Goal: Task Accomplishment & Management: Manage account settings

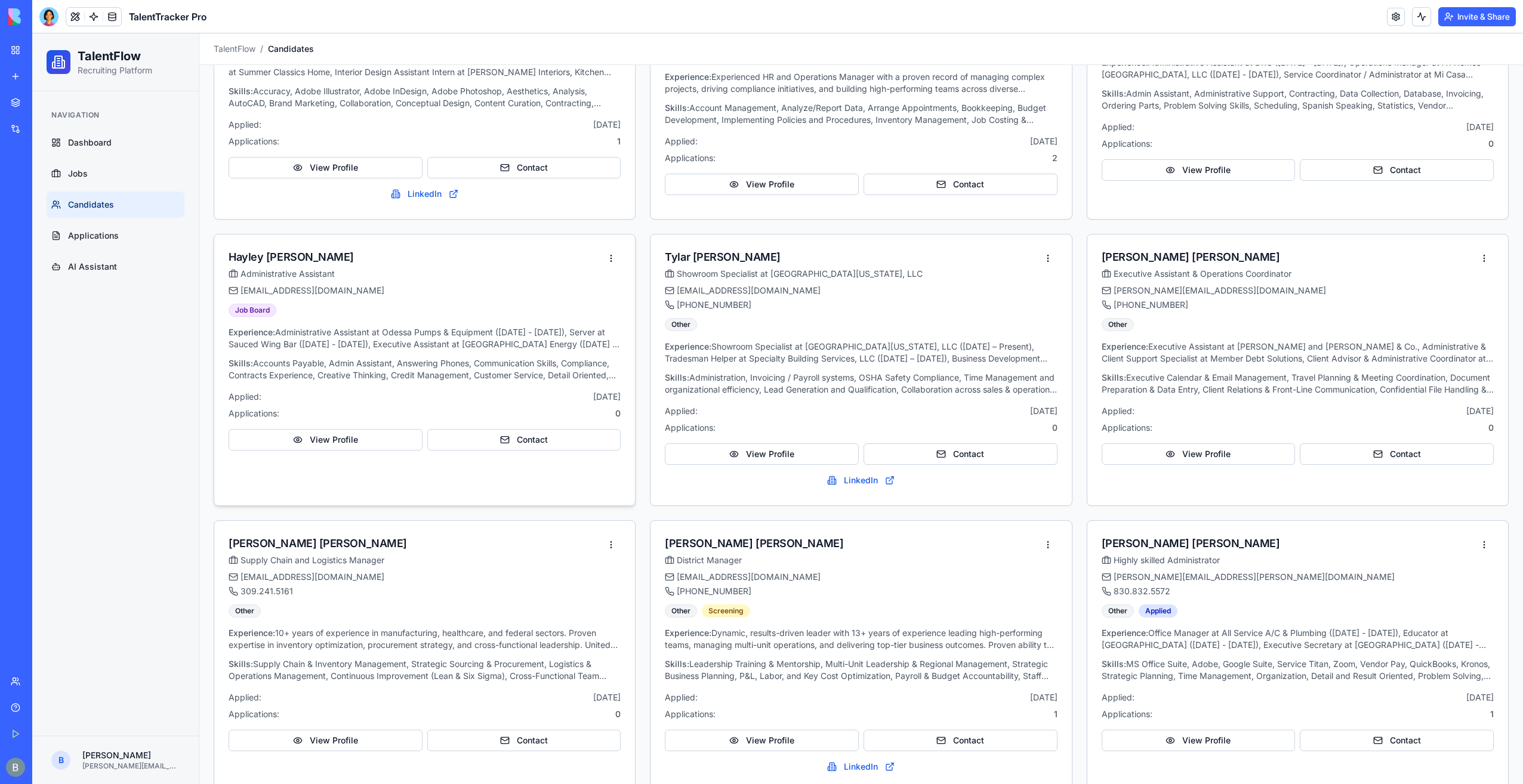
scroll to position [299, 0]
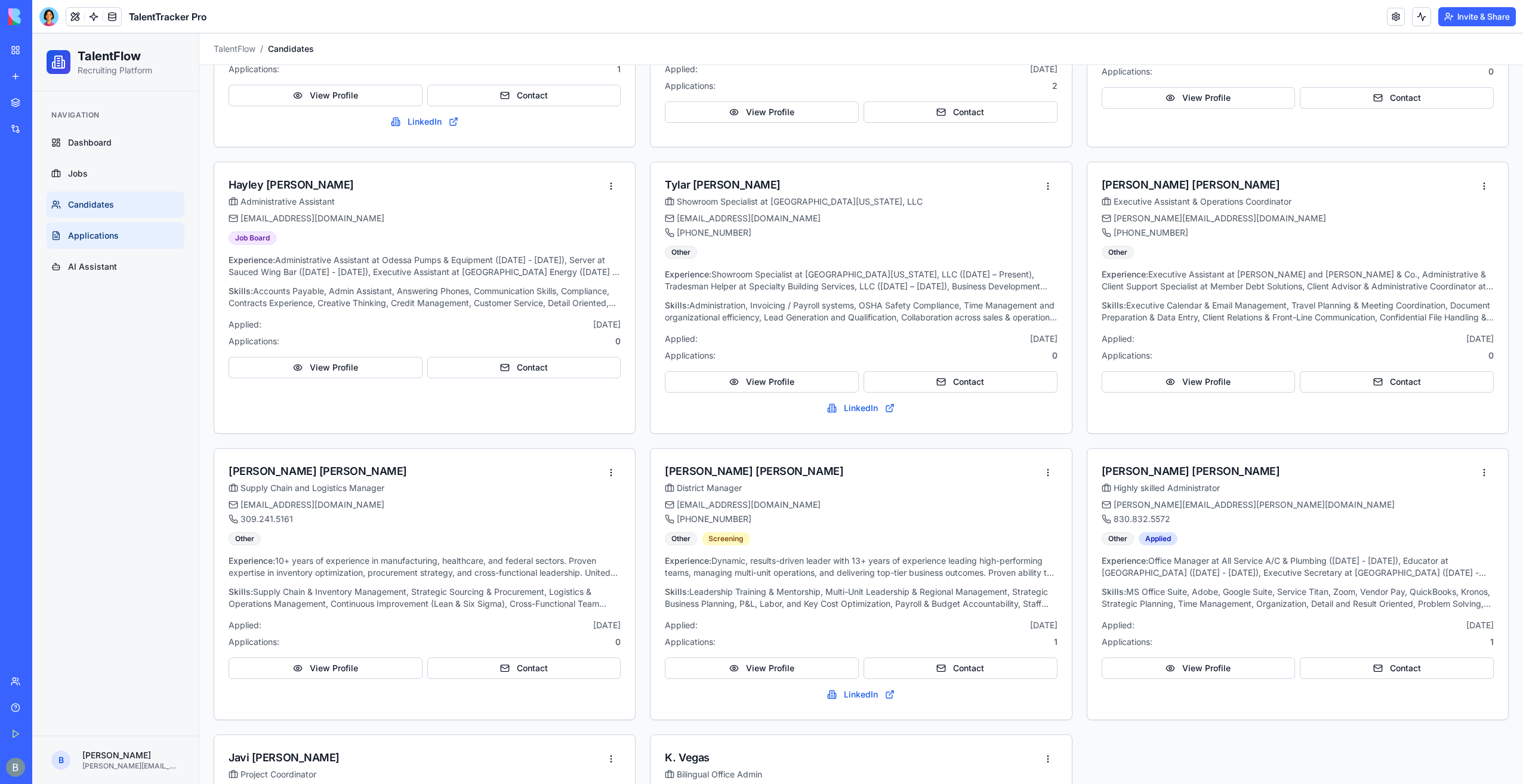
click at [104, 223] on link "Applications" at bounding box center [116, 236] width 138 height 27
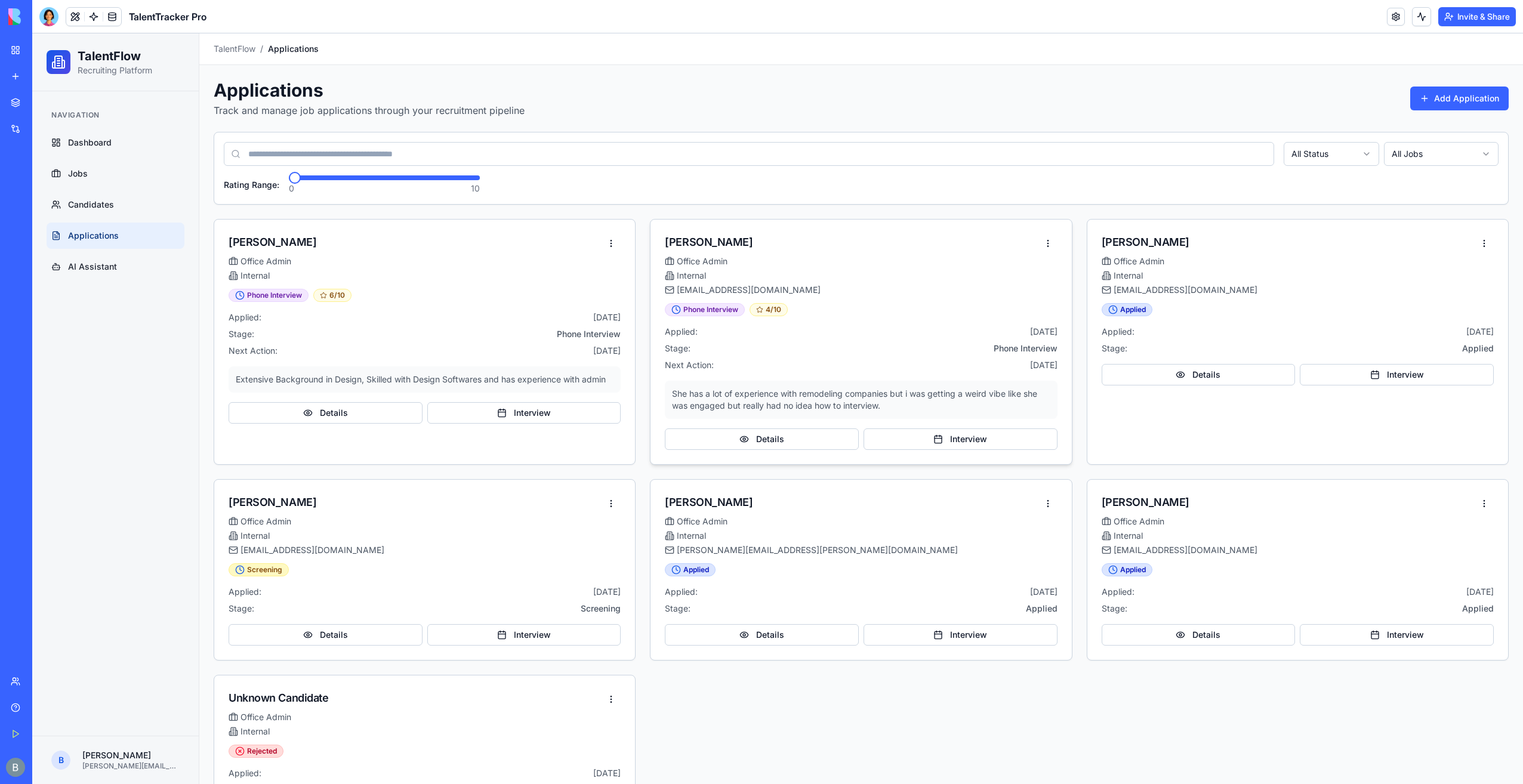
click at [952, 454] on div "Phone Interview 4 /10 Applied: [DATE] Stage: Phone Interview Next Action: [DATE…" at bounding box center [860, 384] width 421 height 161
click at [953, 443] on button "Interview" at bounding box center [960, 439] width 194 height 21
click at [123, 266] on link "AI Assistant" at bounding box center [116, 267] width 138 height 27
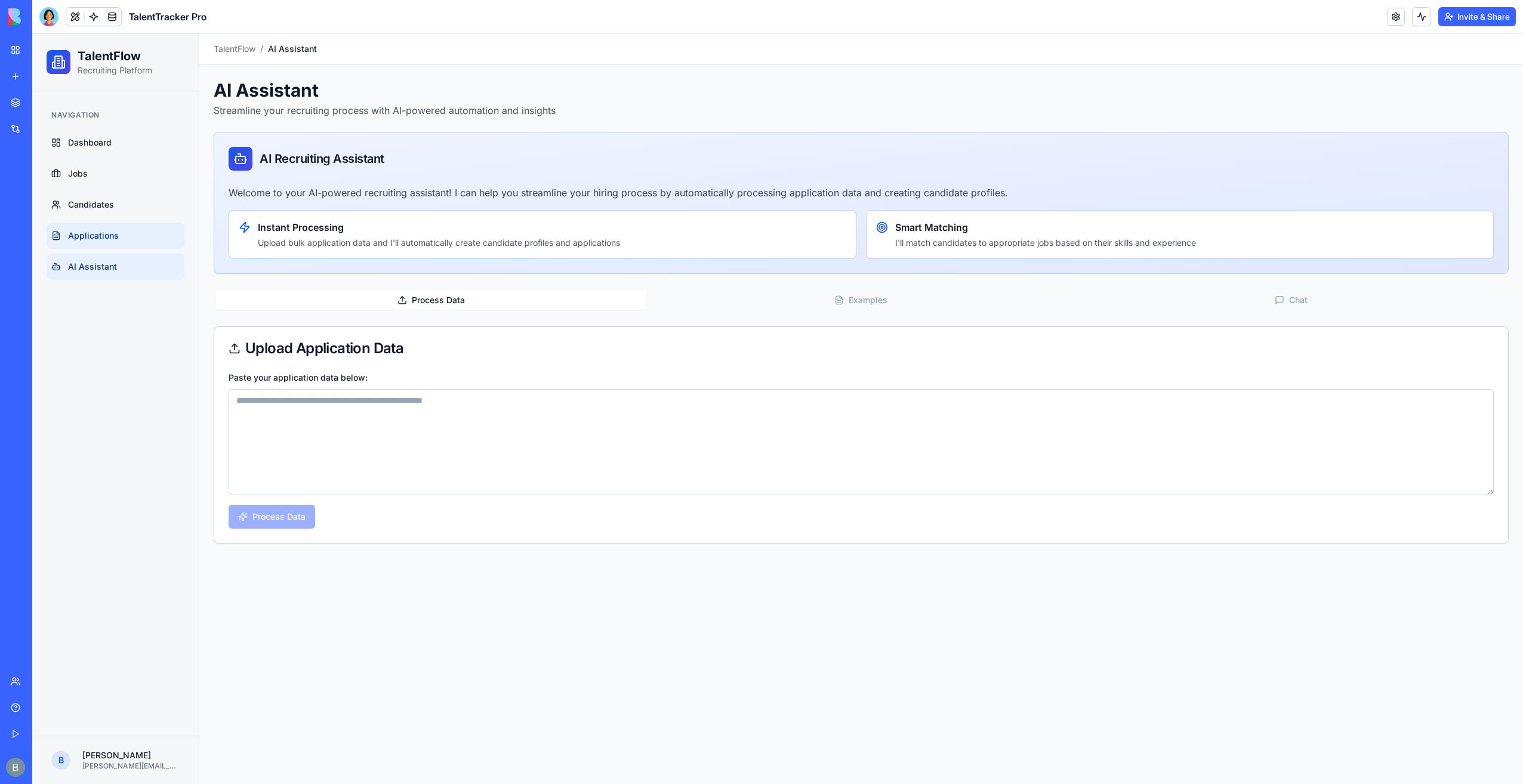
click at [131, 246] on link "Applications" at bounding box center [116, 236] width 138 height 27
